Goal: Transaction & Acquisition: Book appointment/travel/reservation

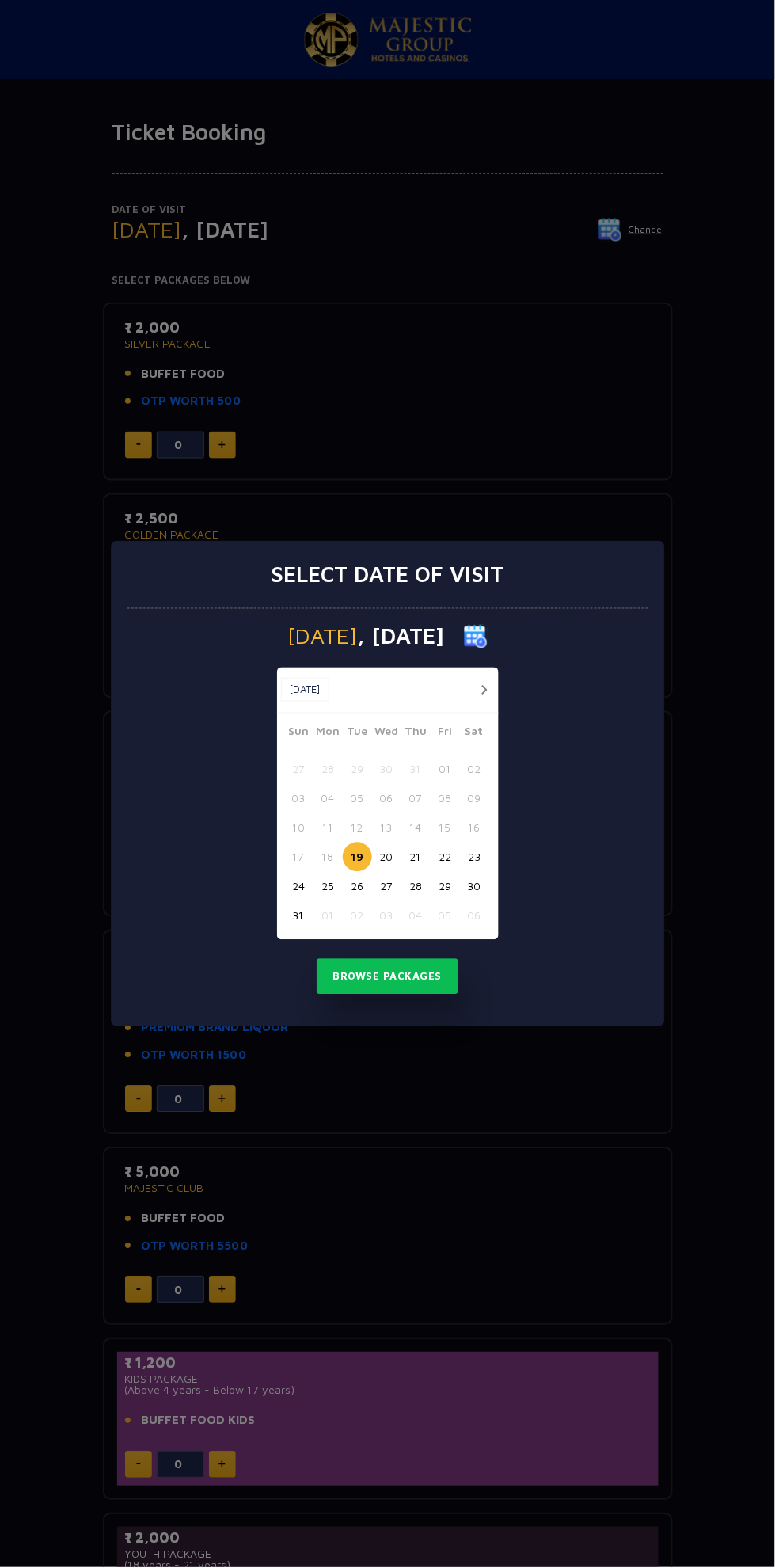
click at [357, 857] on button "19" at bounding box center [357, 857] width 29 height 29
click at [421, 976] on button "Browse Packages" at bounding box center [388, 977] width 143 height 36
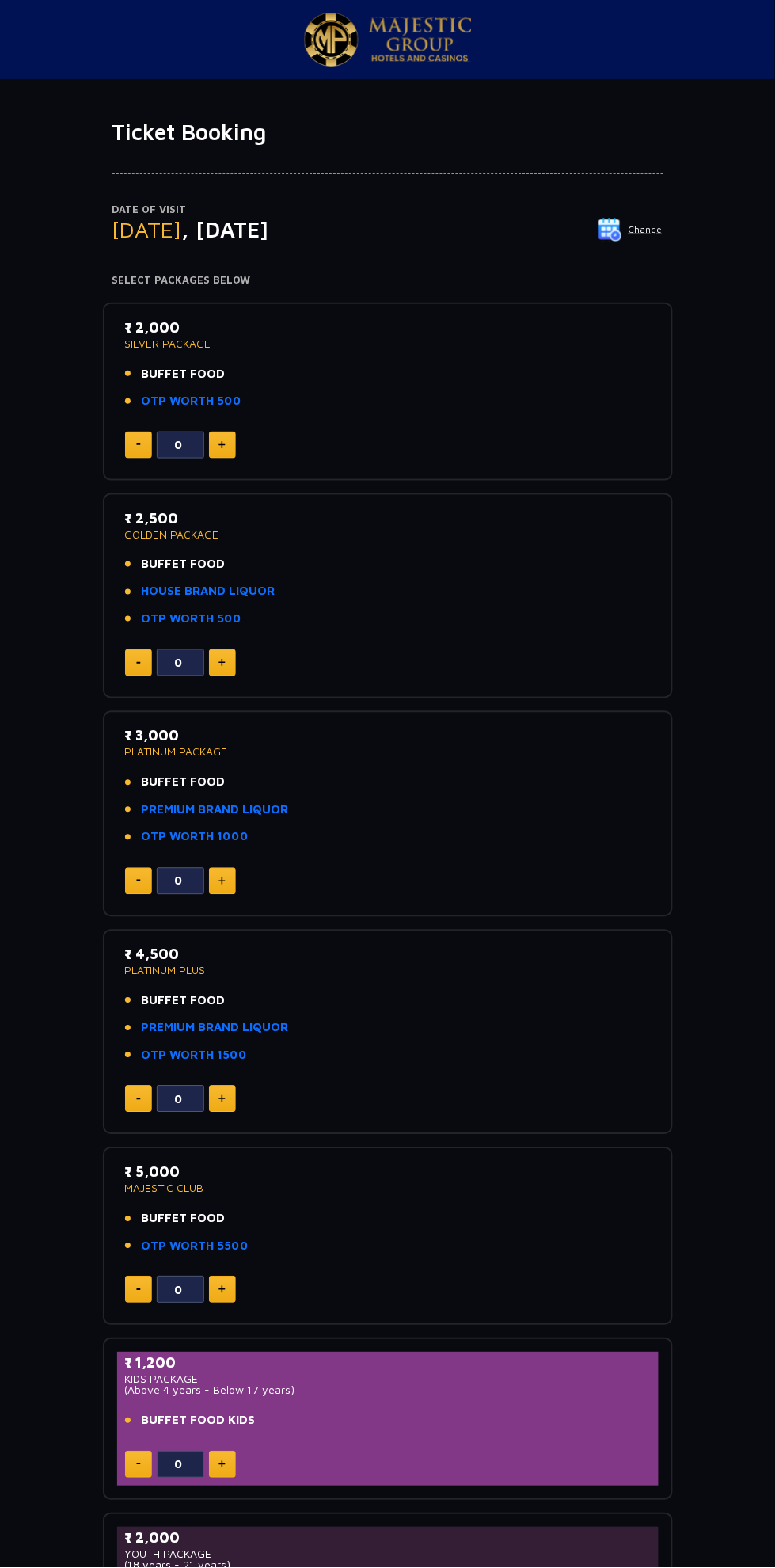
click at [222, 443] on img at bounding box center [222, 444] width 7 height 8
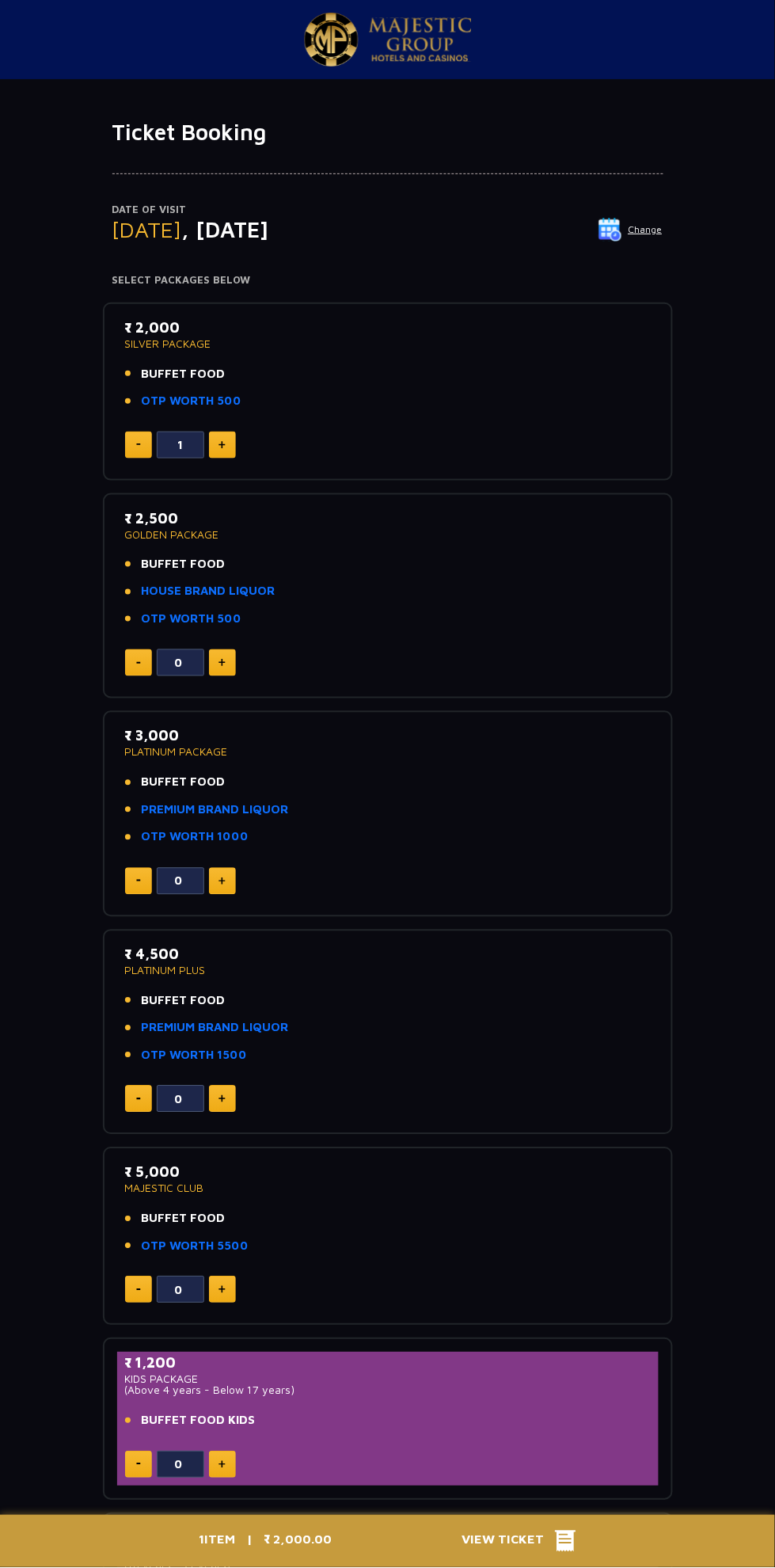
click at [222, 443] on img at bounding box center [222, 444] width 7 height 8
type input "3"
click at [568, 1542] on icon at bounding box center [565, 1542] width 21 height 21
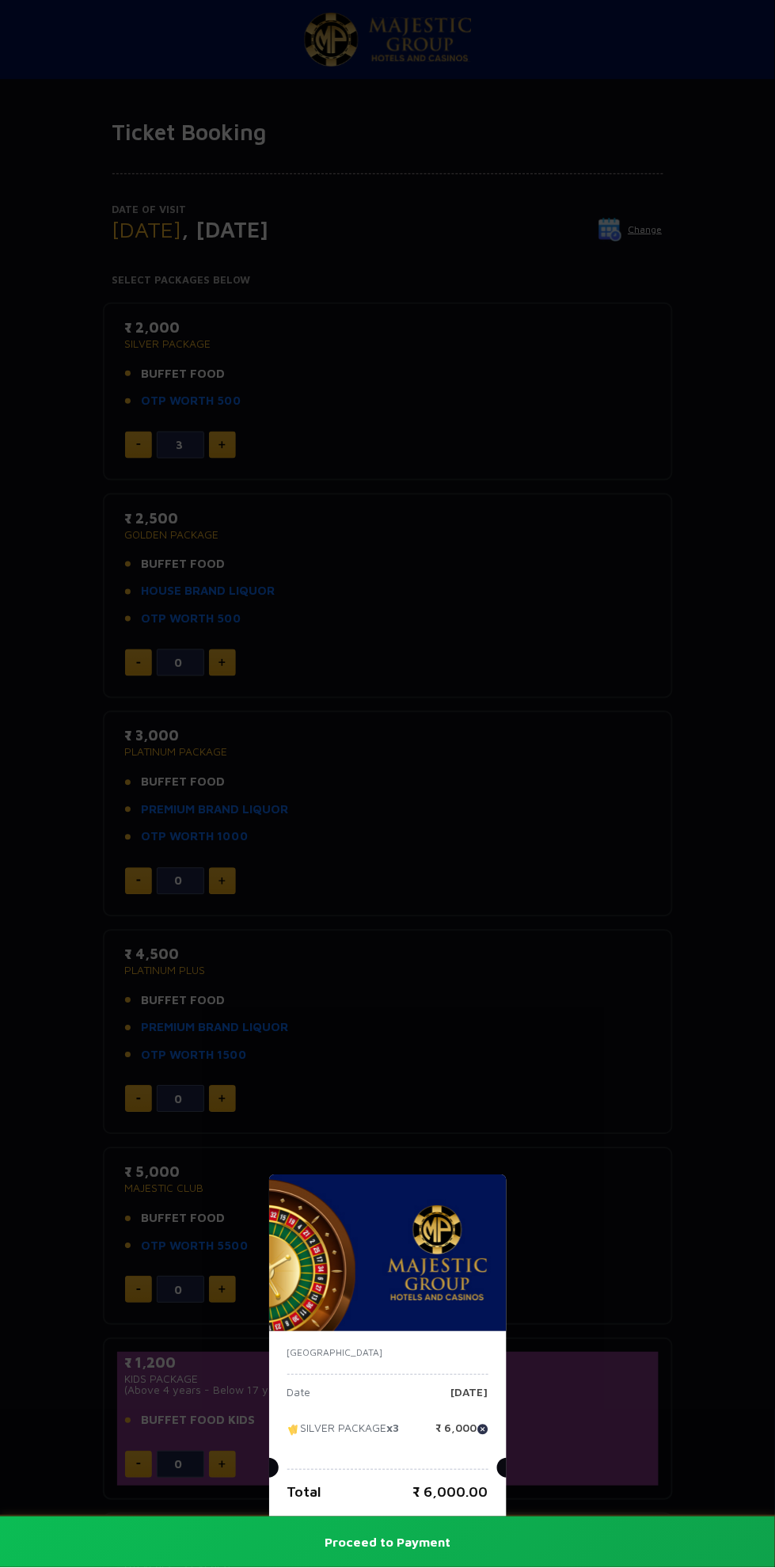
click at [463, 1559] on button "Proceed to Payment" at bounding box center [388, 1542] width 775 height 51
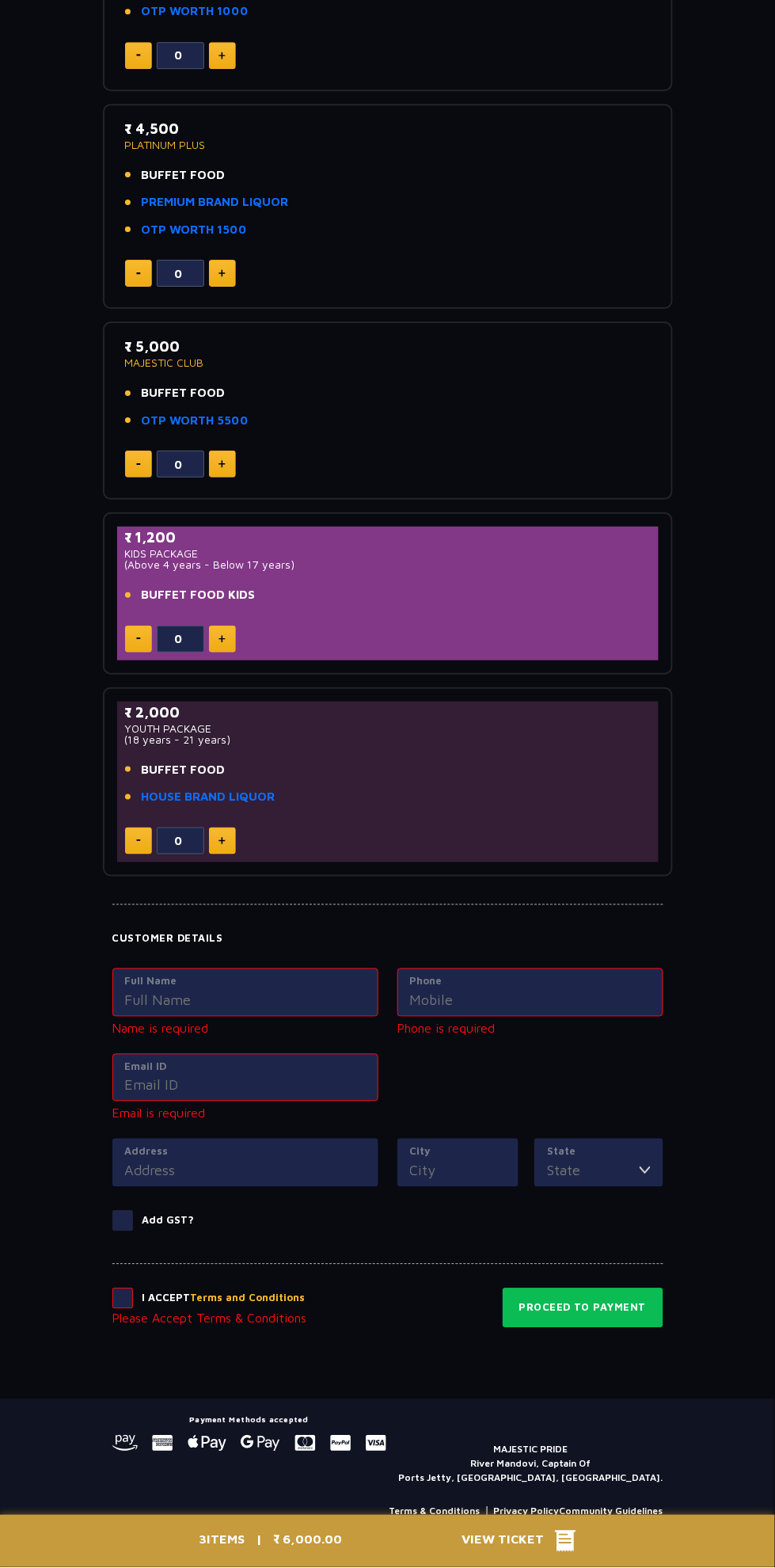
scroll to position [854, 0]
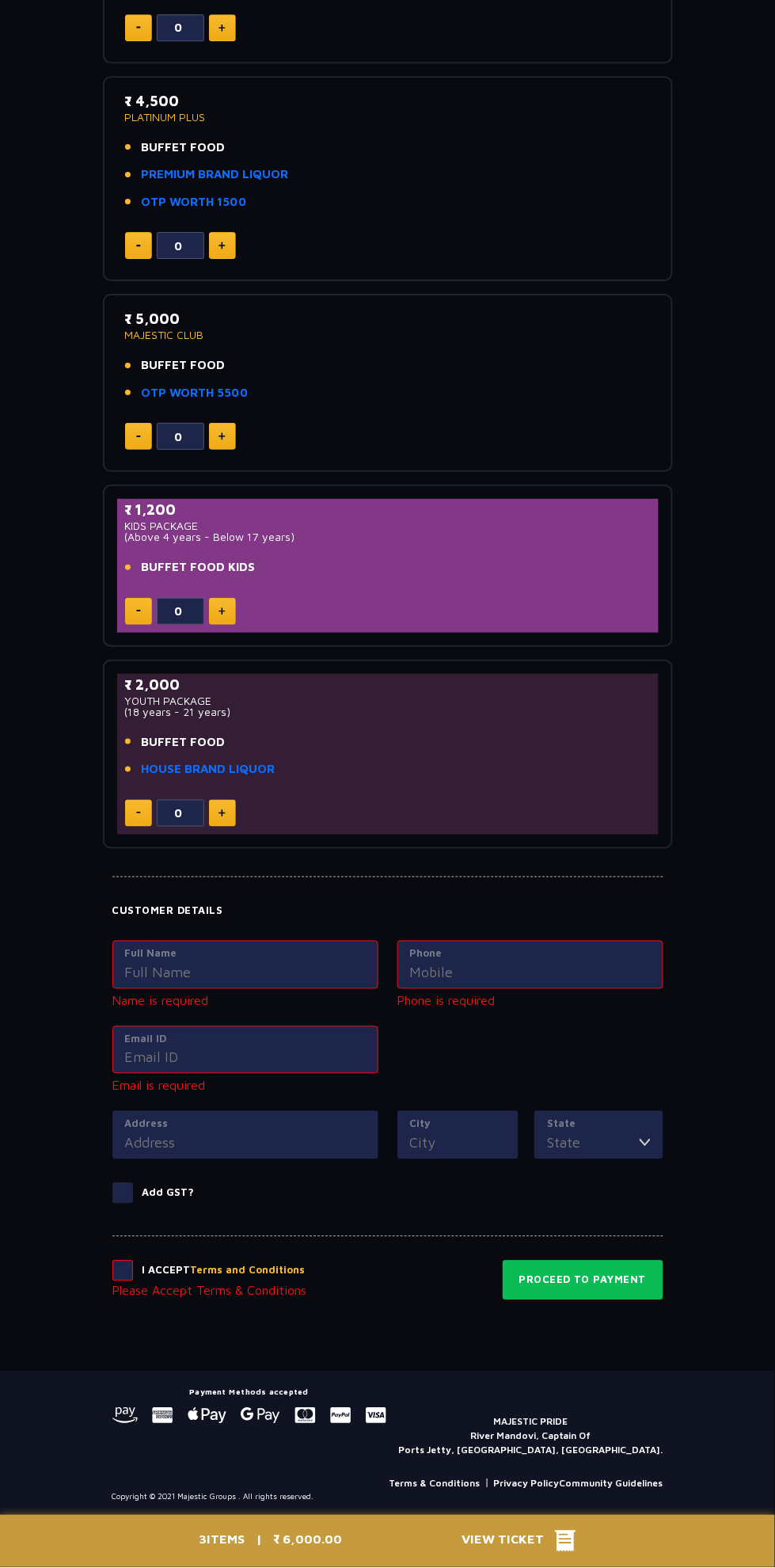
click at [272, 972] on input "Full Name" at bounding box center [246, 973] width 241 height 21
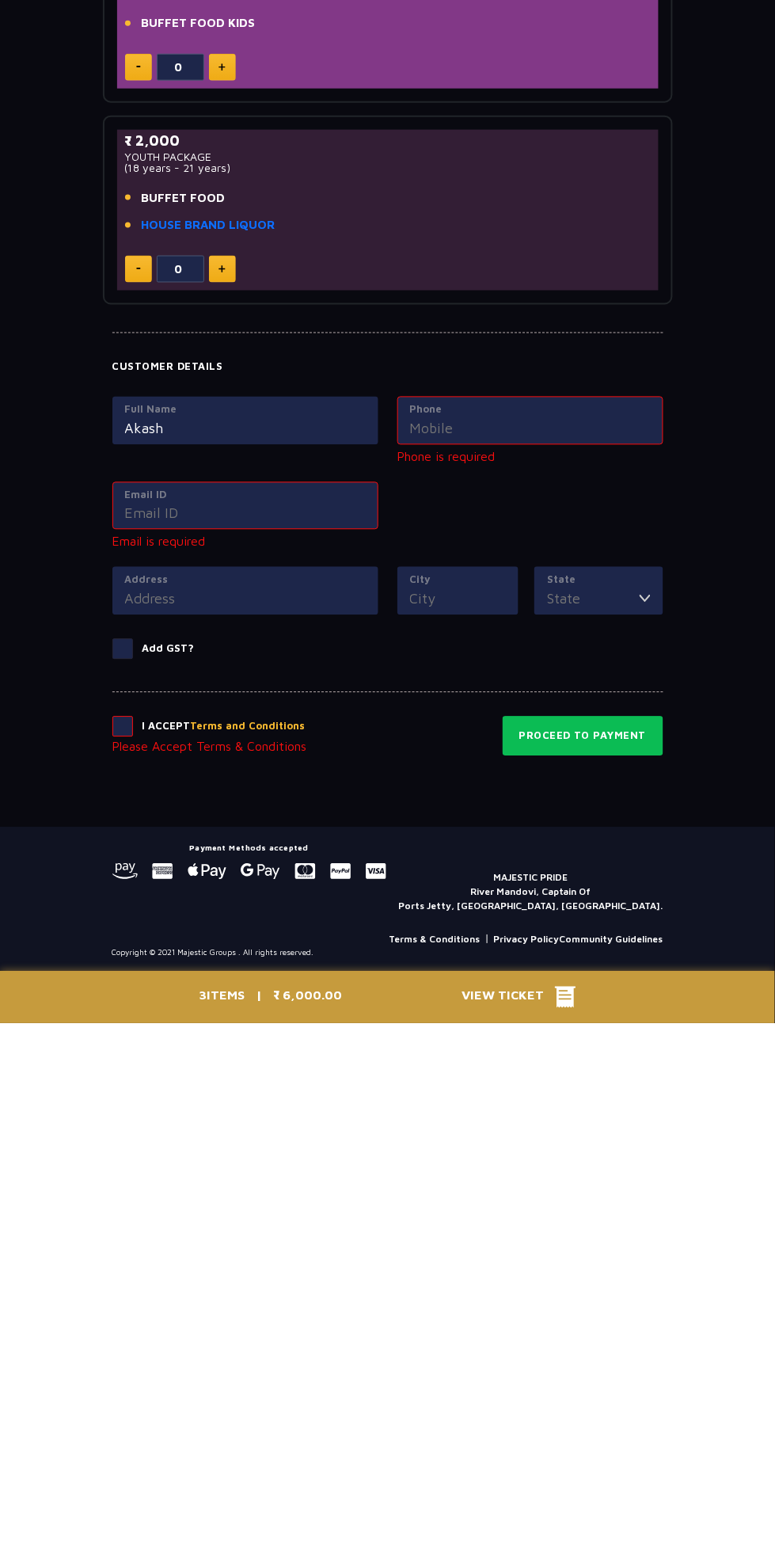
type input "[PERSON_NAME]"
type input "09426720368"
type input "[EMAIL_ADDRESS][DOMAIN_NAME]"
type input "[STREET_ADDRESS][PERSON_NAME]"
type input "[GEOGRAPHIC_DATA]"
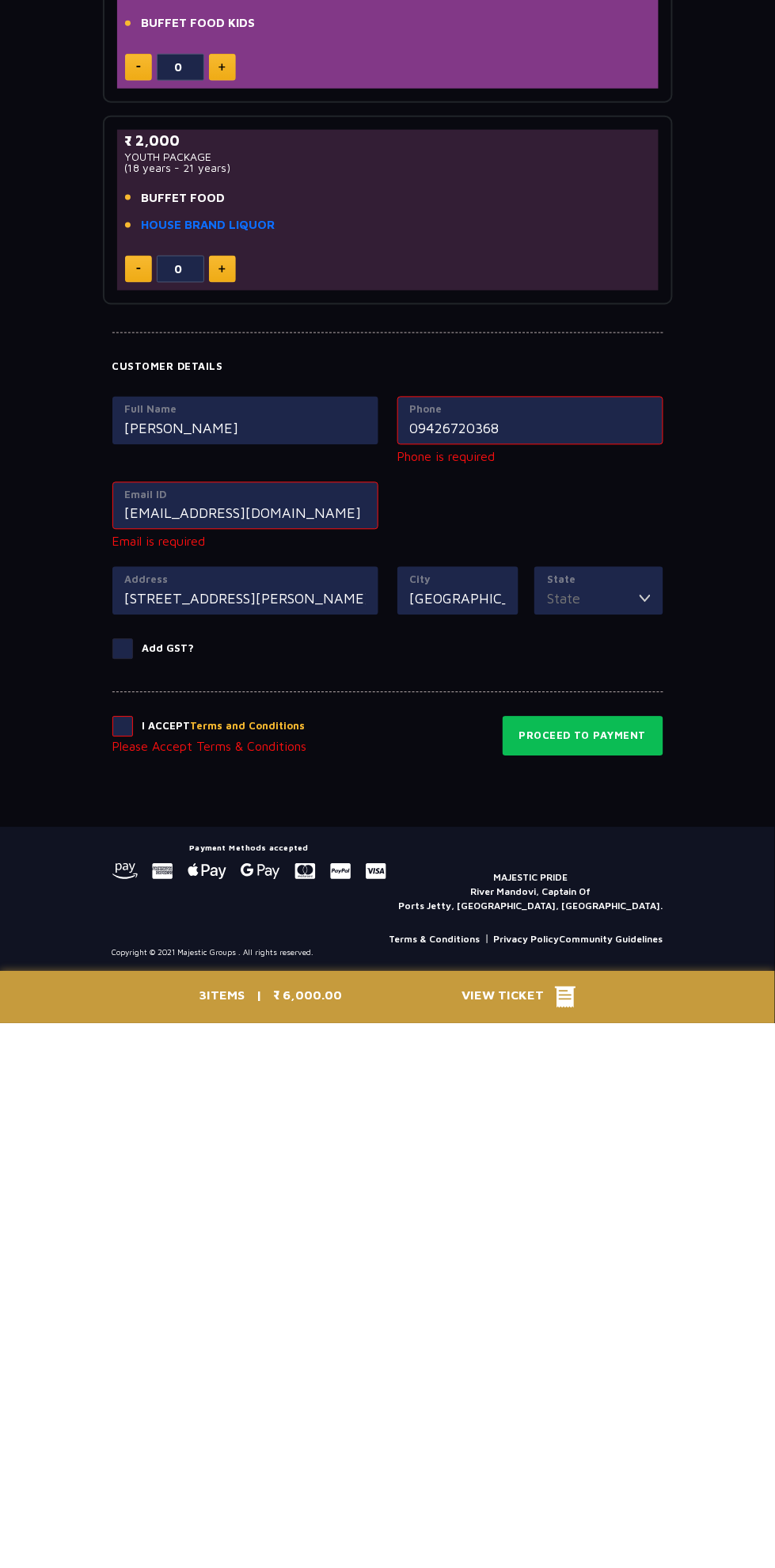
type input "[GEOGRAPHIC_DATA]"
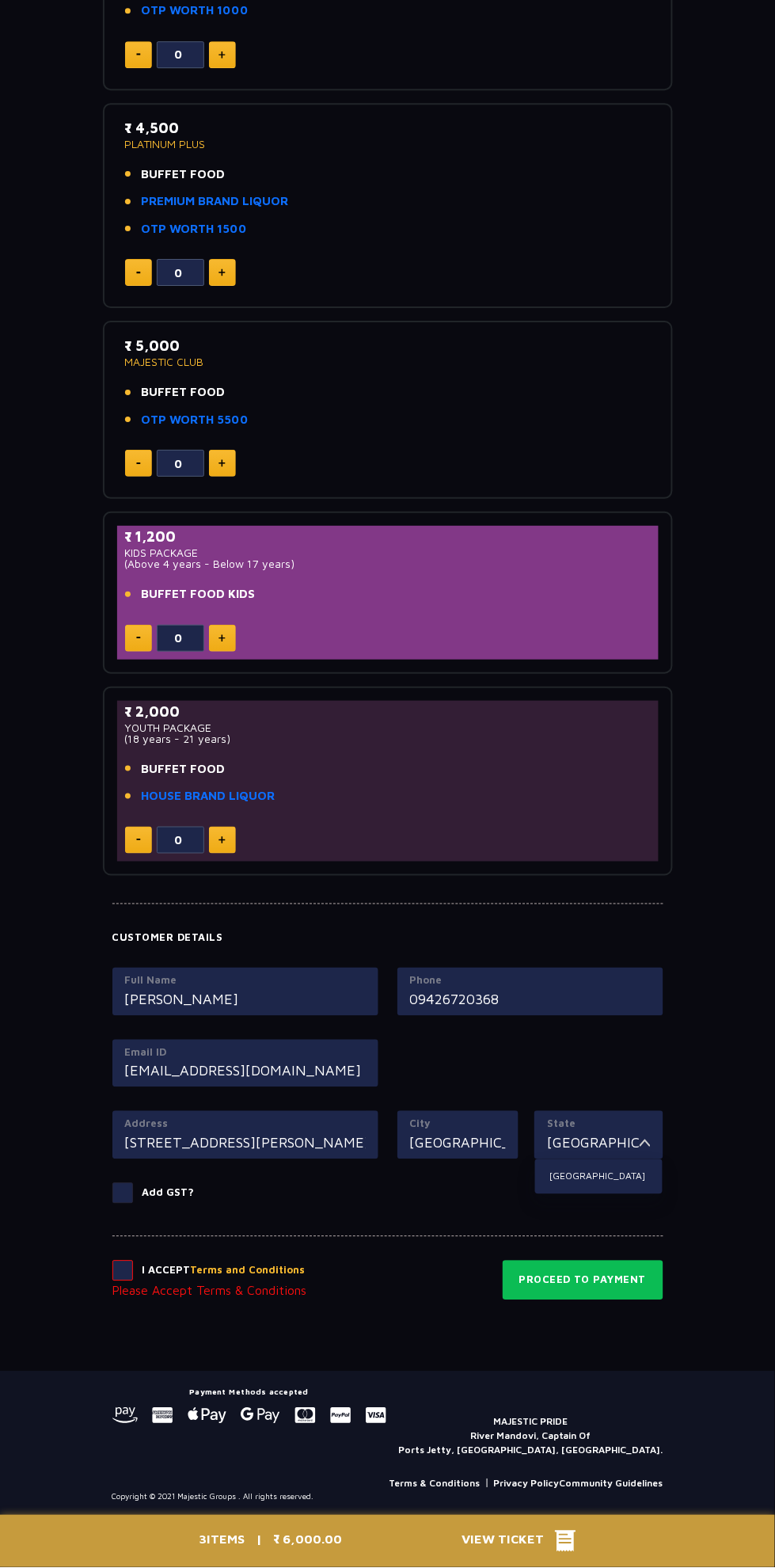
click at [198, 1140] on input "[STREET_ADDRESS][PERSON_NAME]" at bounding box center [246, 1143] width 241 height 21
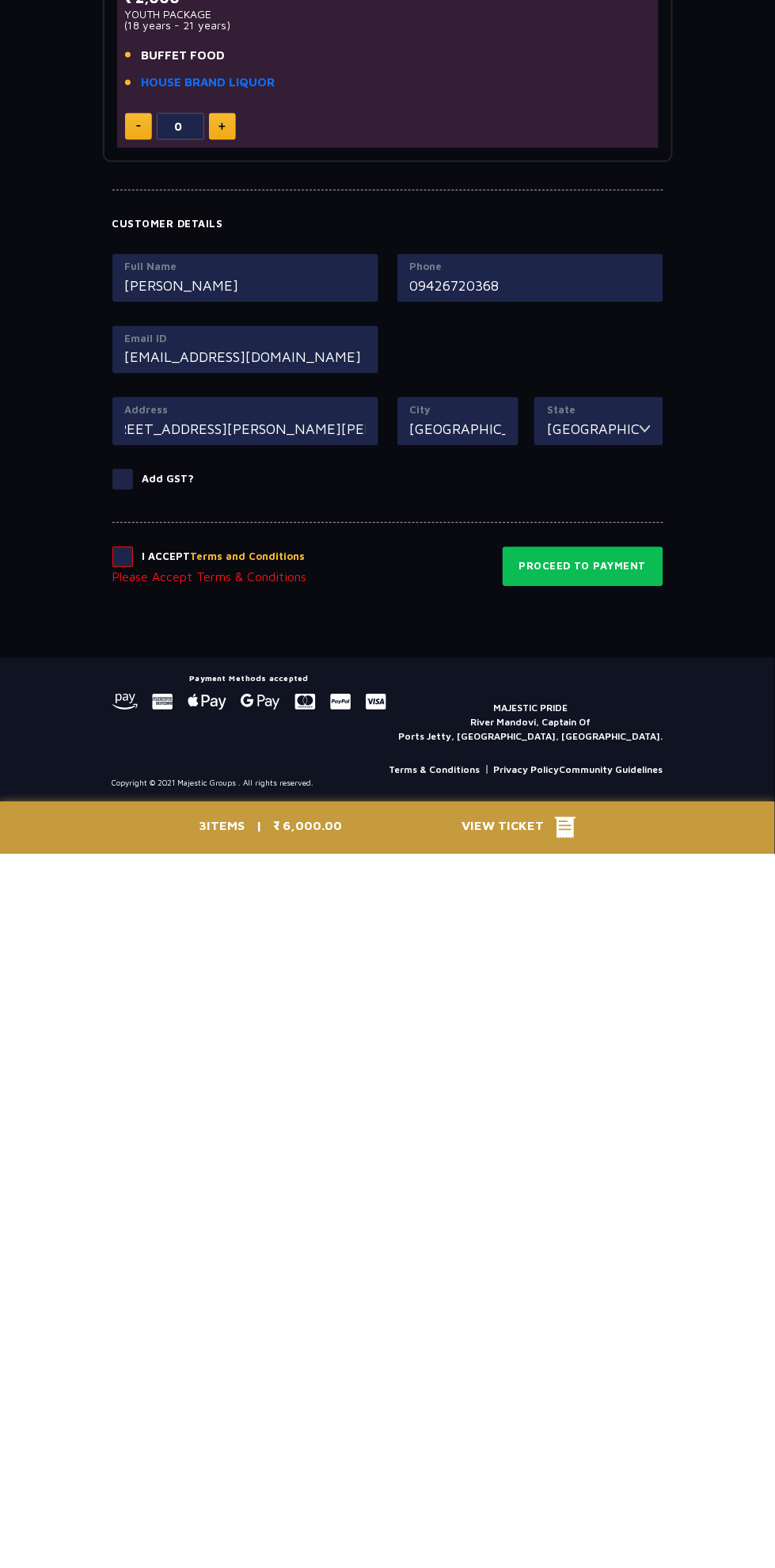
scroll to position [0, 0]
type input "P"
type input "[GEOGRAPHIC_DATA]"
click at [535, 989] on input "09426720368" at bounding box center [530, 999] width 241 height 21
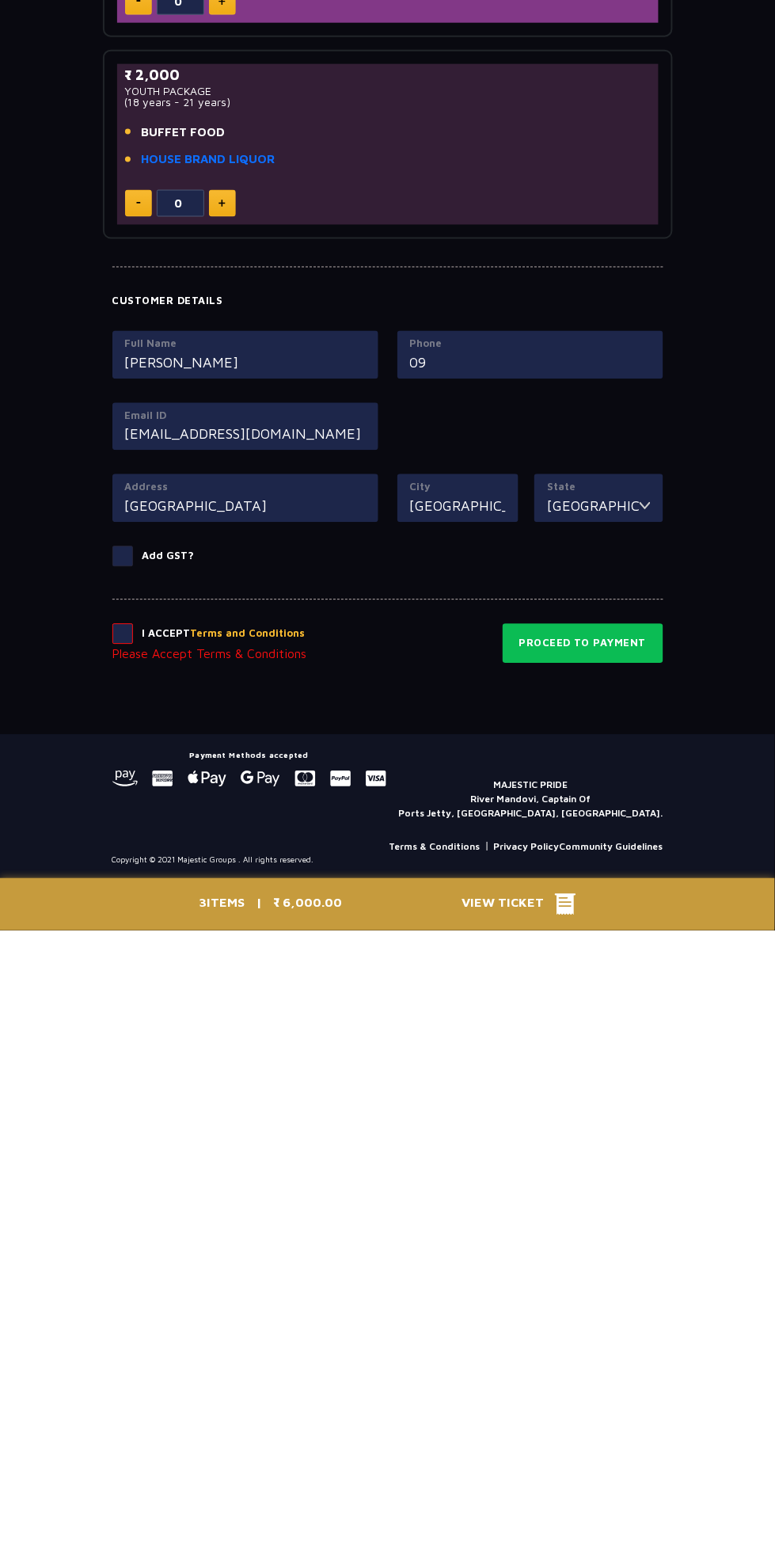
type input "0"
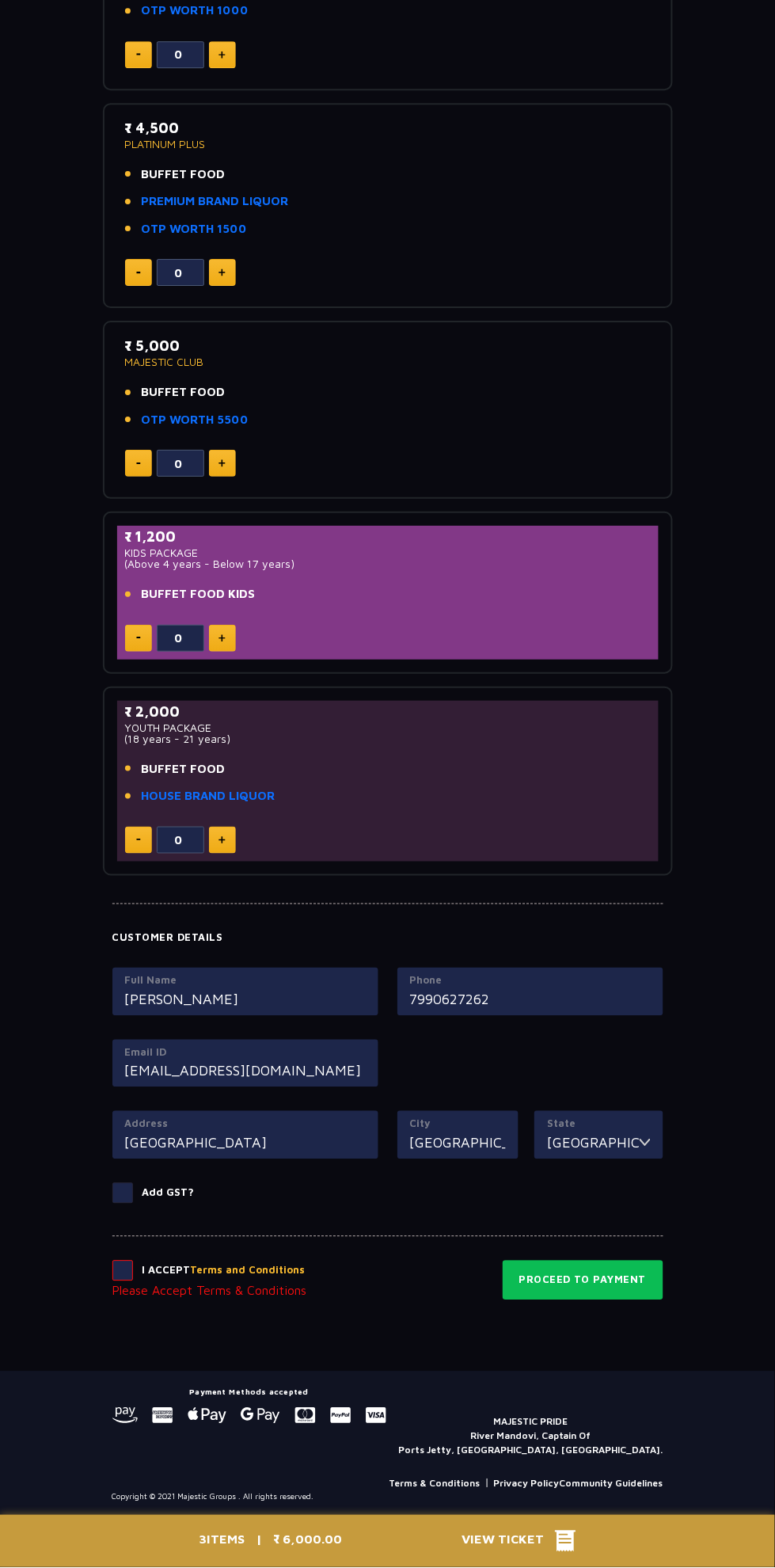
type input "7990627262"
click at [116, 1270] on span at bounding box center [123, 1271] width 21 height 21
click at [0, 0] on input "checkbox" at bounding box center [0, 0] width 0 height 0
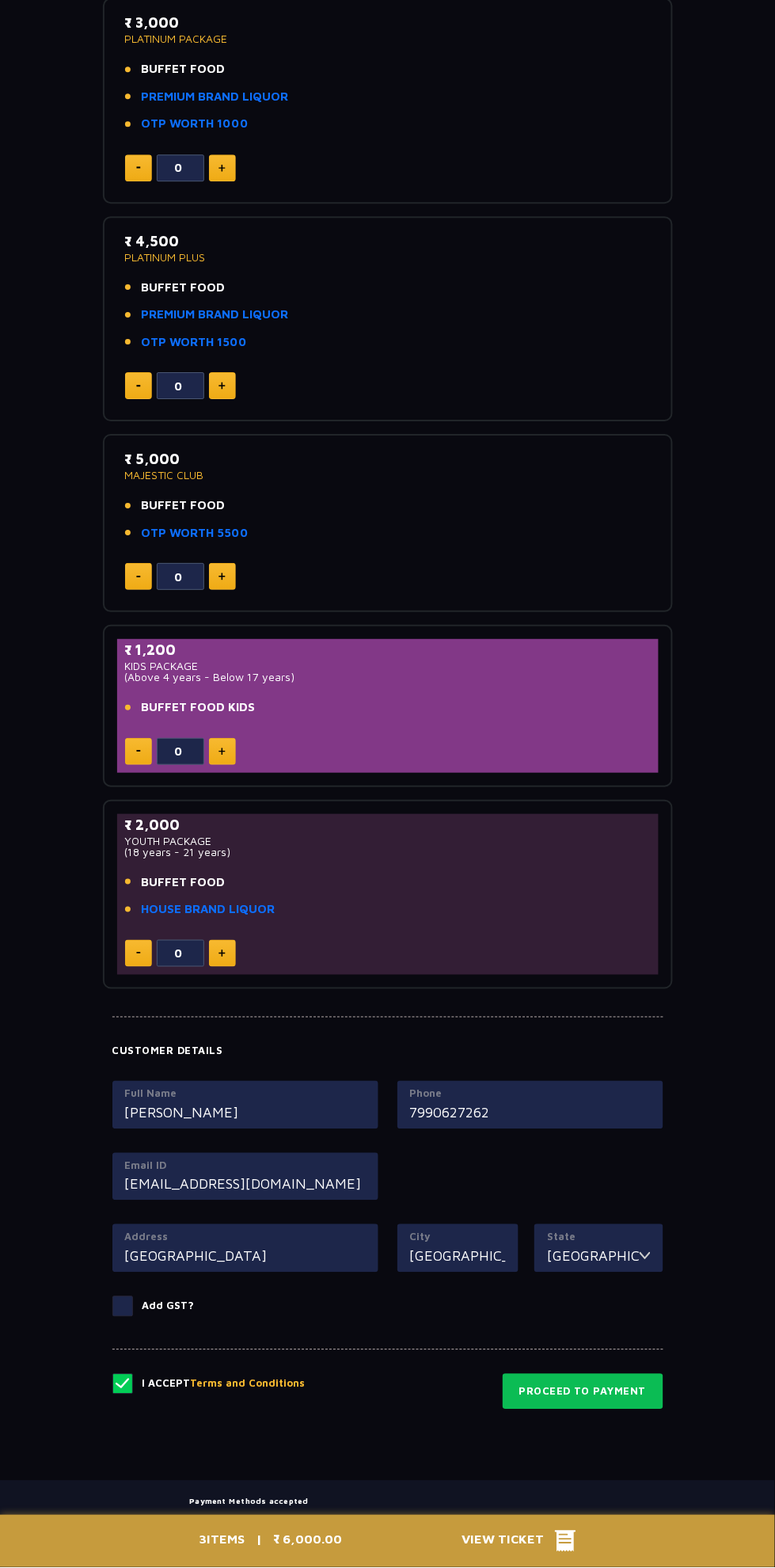
scroll to position [724, 0]
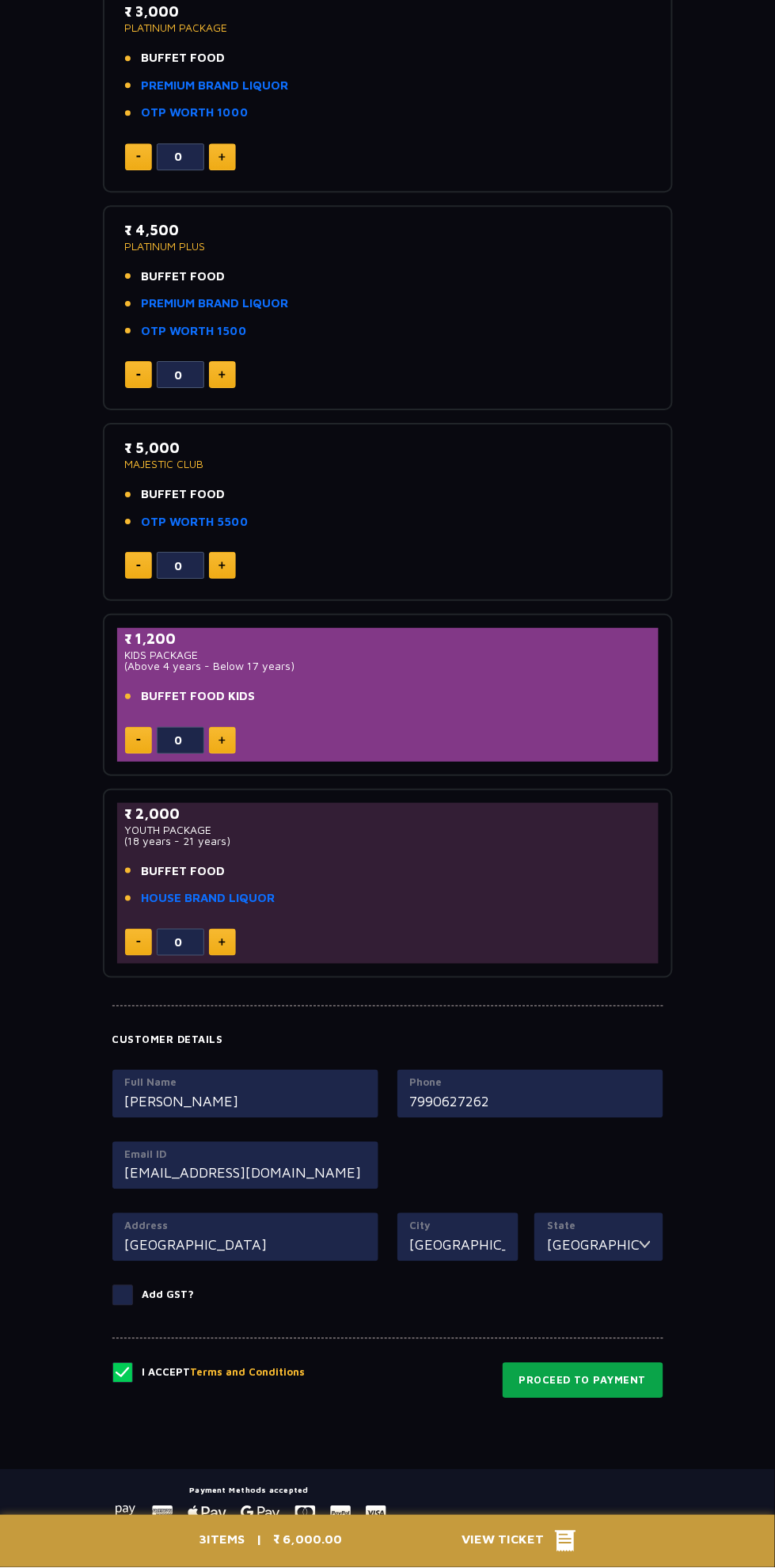
click at [588, 1379] on button "Proceed to Payment" at bounding box center [583, 1381] width 161 height 36
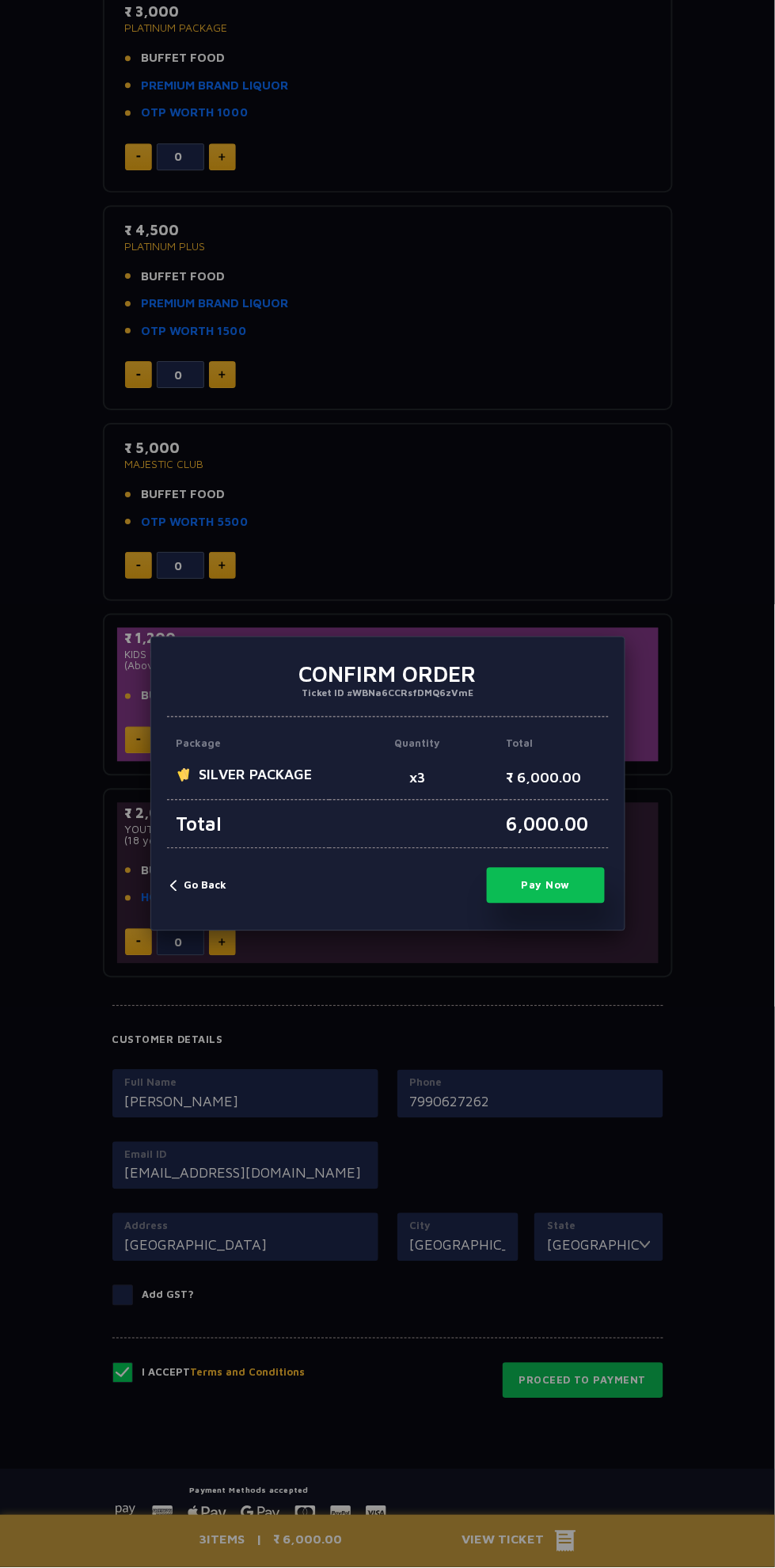
click at [556, 904] on button "Pay Now" at bounding box center [546, 885] width 119 height 35
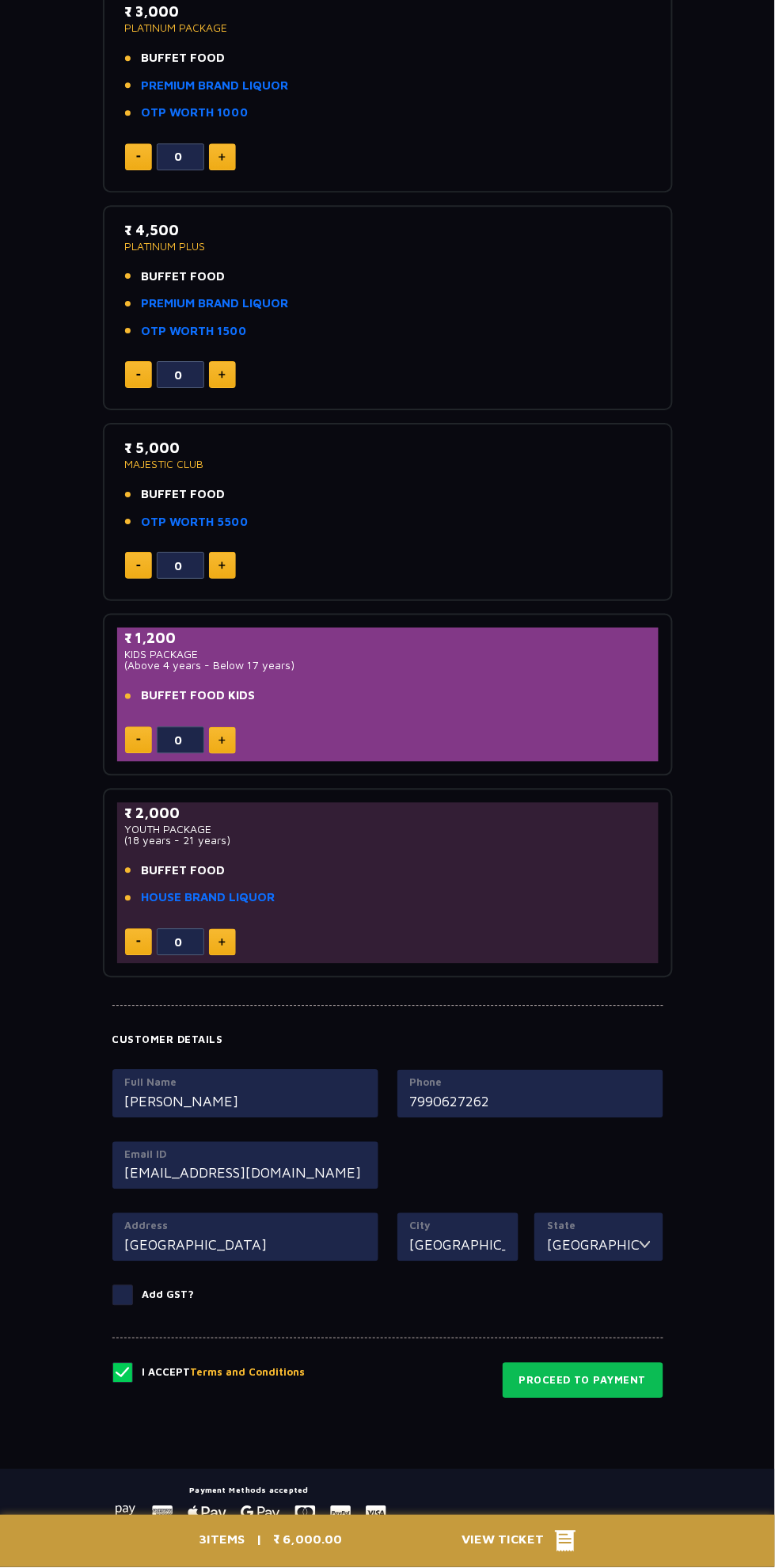
type input "0"
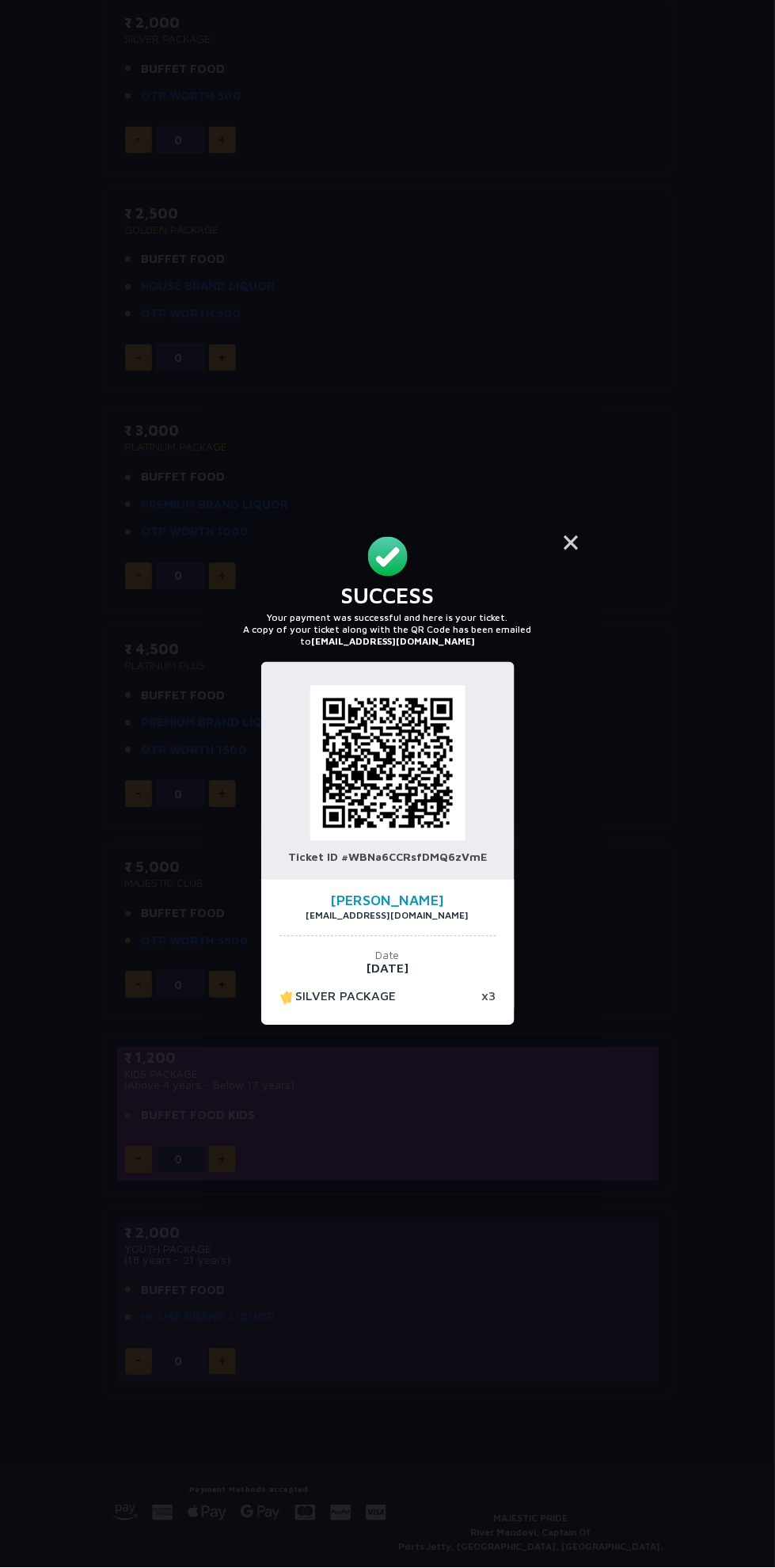
scroll to position [403, 0]
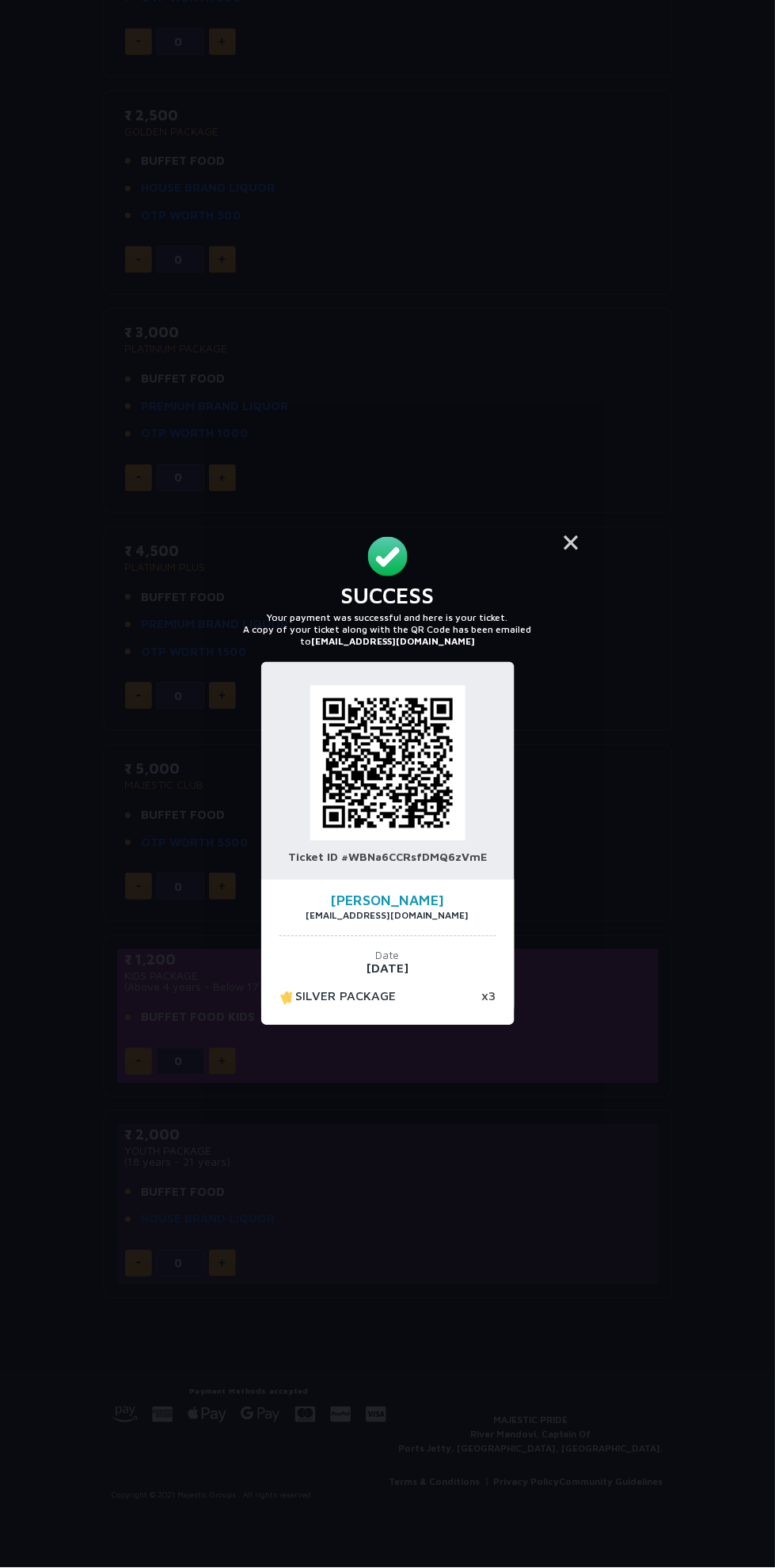
click at [413, 770] on img at bounding box center [388, 763] width 156 height 156
click at [579, 551] on button "×" at bounding box center [571, 541] width 38 height 38
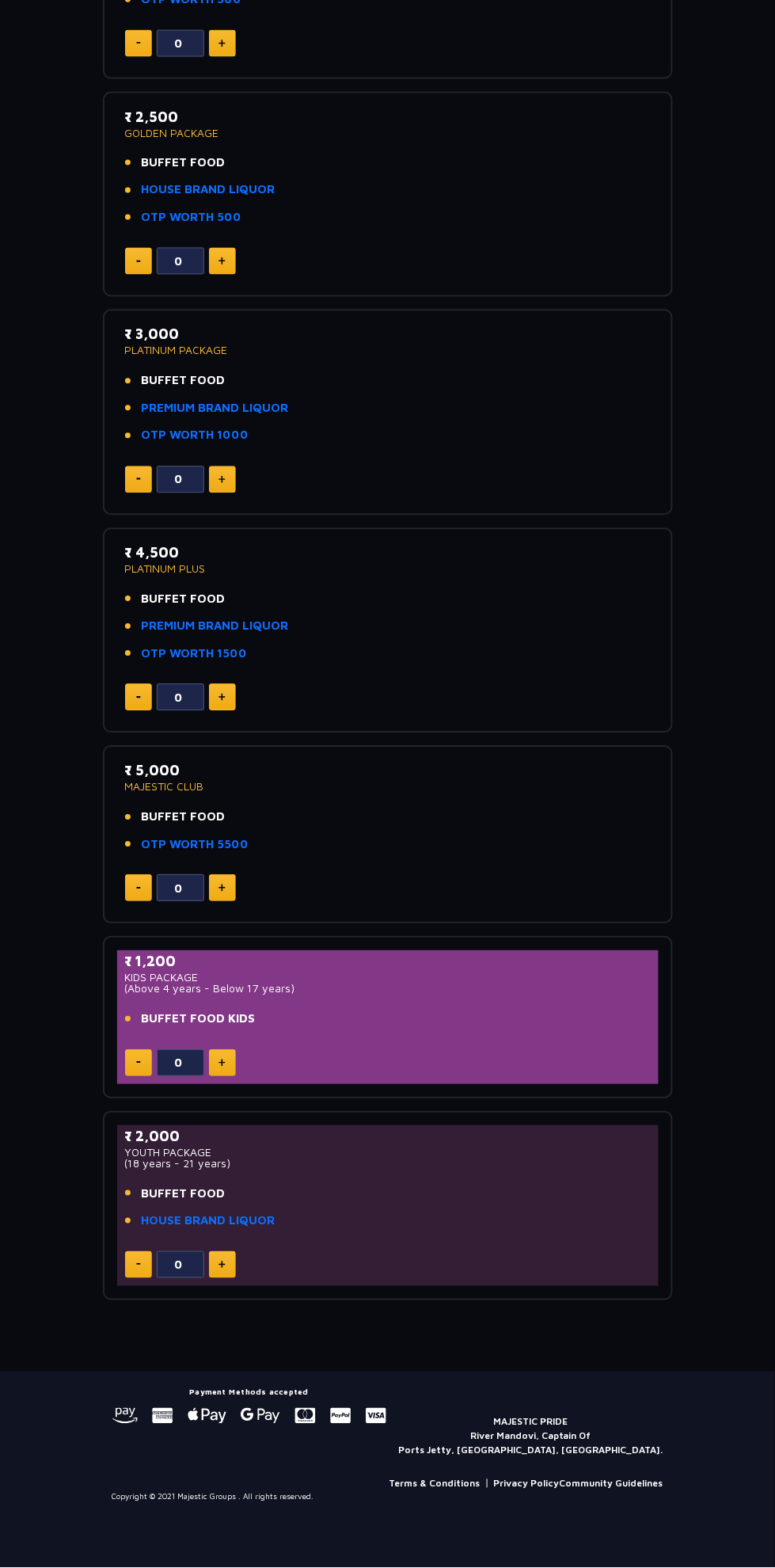
scroll to position [0, 0]
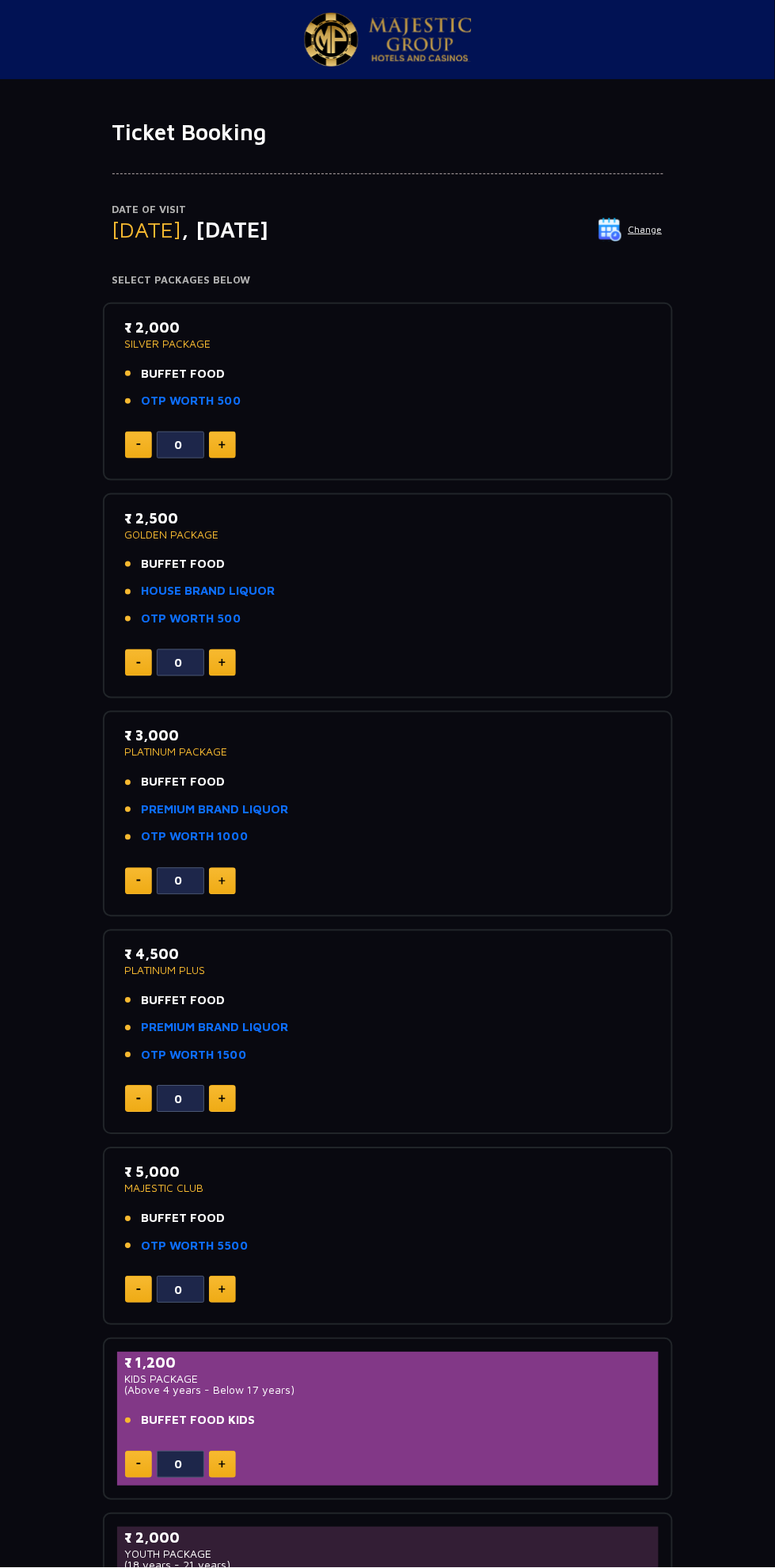
click at [410, 41] on img at bounding box center [421, 40] width 103 height 45
